Goal: Information Seeking & Learning: Understand process/instructions

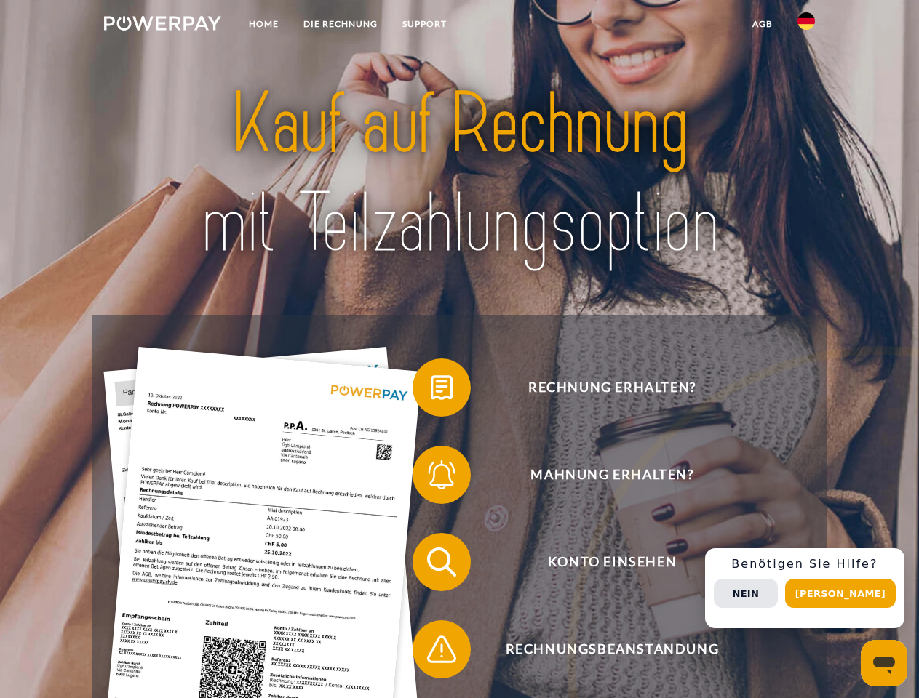
click at [162, 25] on img at bounding box center [162, 23] width 117 height 15
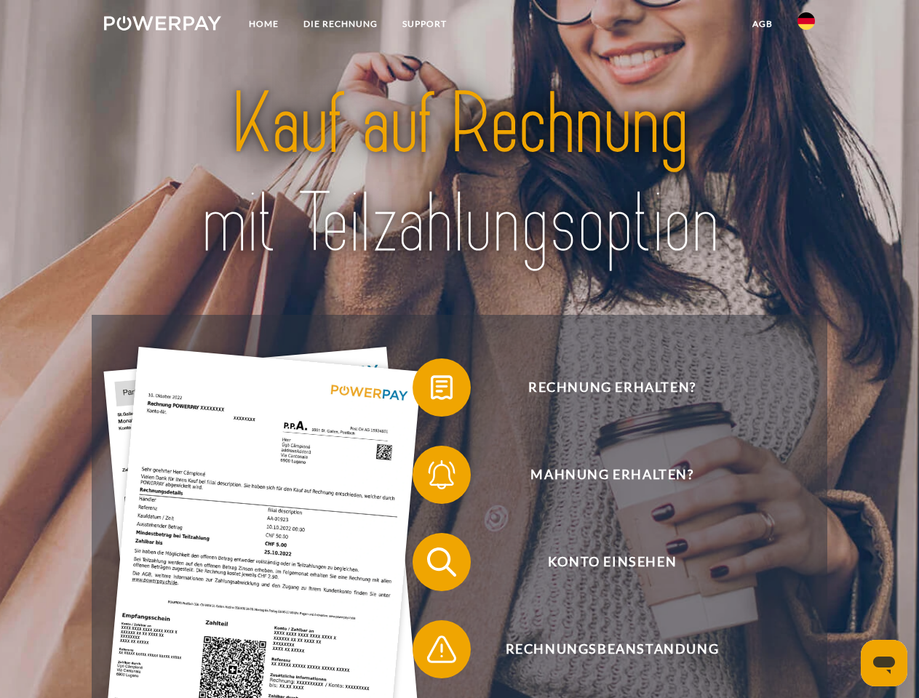
click at [806, 25] on img at bounding box center [805, 20] width 17 height 17
click at [762, 24] on link "agb" at bounding box center [762, 24] width 45 height 26
click at [431, 391] on span at bounding box center [419, 387] width 73 height 73
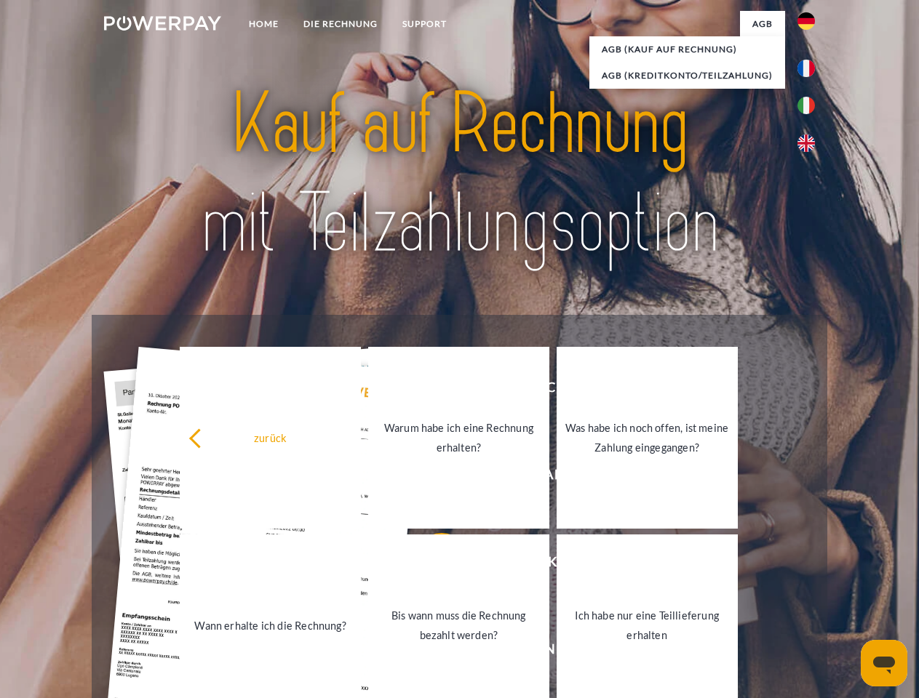
click at [431, 478] on div "zurück Warum habe ich eine Rechnung erhalten? Was habe ich noch offen, ist mein…" at bounding box center [459, 531] width 588 height 375
click at [431, 565] on link "Bis wann muss die Rechnung bezahlt werden?" at bounding box center [458, 626] width 181 height 182
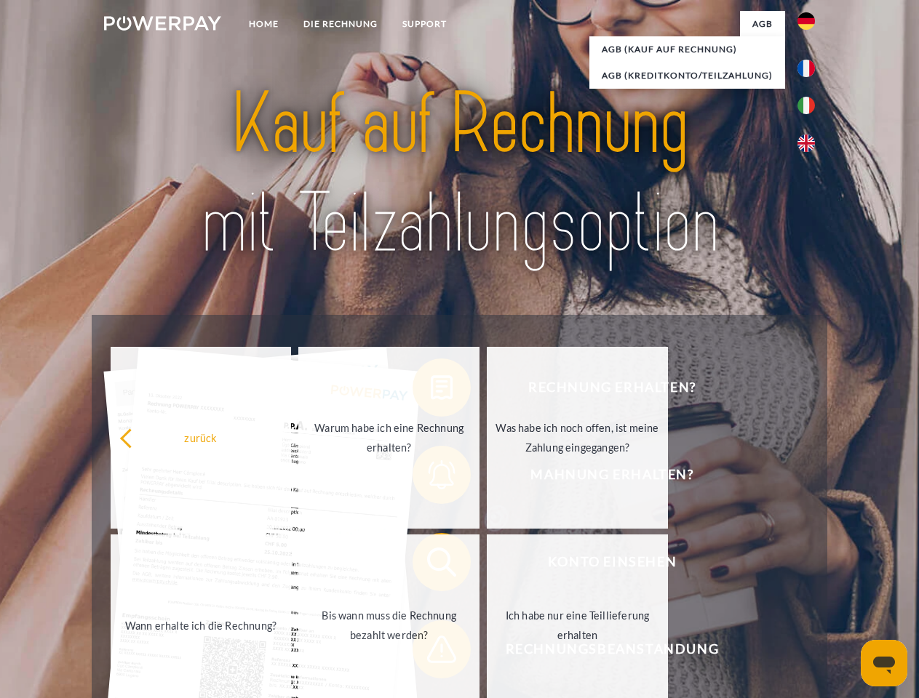
click at [431, 653] on span at bounding box center [419, 649] width 73 height 73
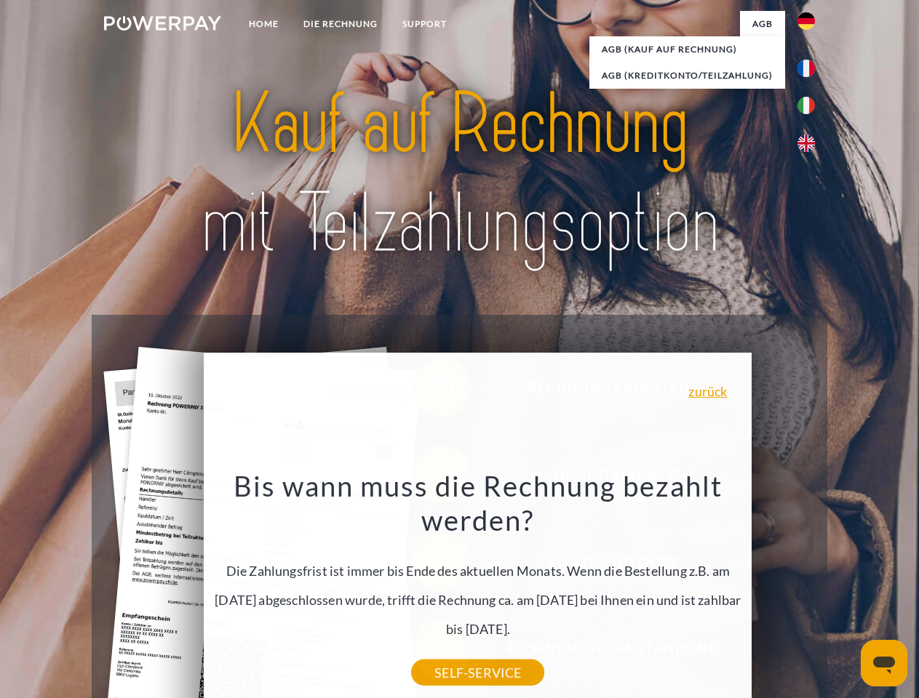
click at [810, 589] on div "Rechnung erhalten? Mahnung erhalten? Konto einsehen" at bounding box center [459, 606] width 735 height 582
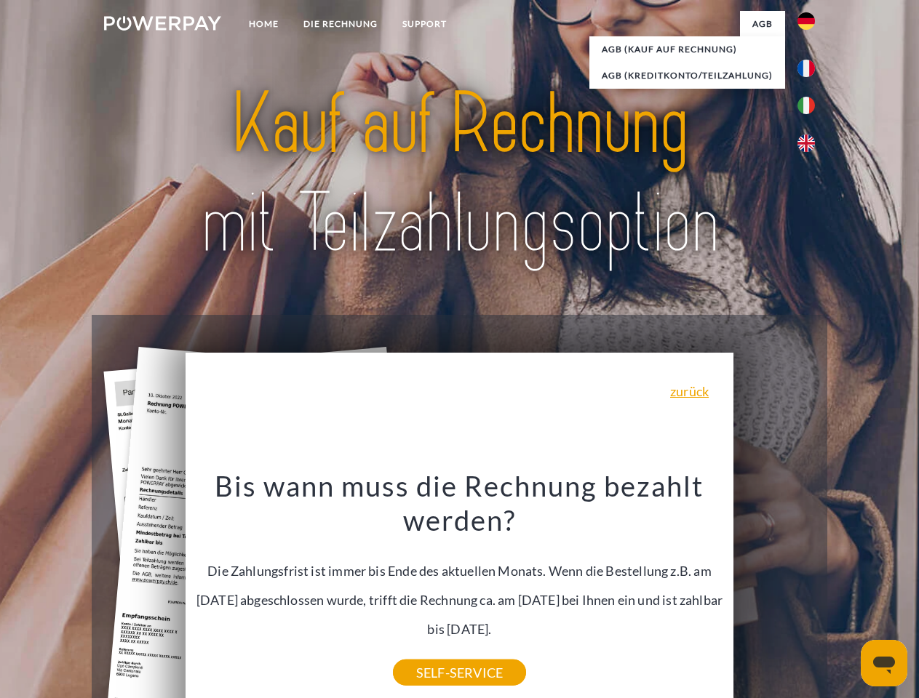
click at [774, 592] on span "Konto einsehen" at bounding box center [612, 562] width 357 height 58
click at [845, 594] on header "Home DIE RECHNUNG SUPPORT" at bounding box center [459, 502] width 919 height 1005
